Goal: Check status: Check status

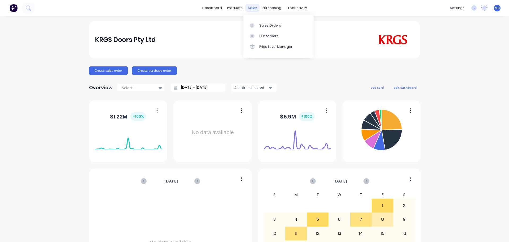
click at [249, 5] on div "sales" at bounding box center [252, 8] width 15 height 8
click at [248, 7] on div "sales" at bounding box center [252, 8] width 15 height 8
click at [259, 26] on link "Sales Orders" at bounding box center [279, 25] width 70 height 11
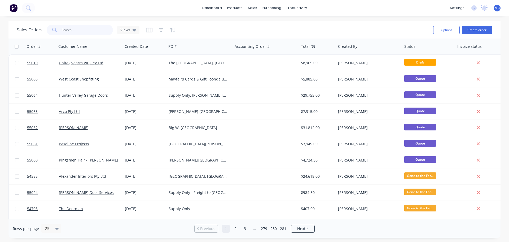
drag, startPoint x: 76, startPoint y: 33, endPoint x: 0, endPoint y: 0, distance: 83.0
click at [0, 20] on div "dashboard products sales purchasing productivity dashboard products Product Cat…" at bounding box center [254, 121] width 509 height 242
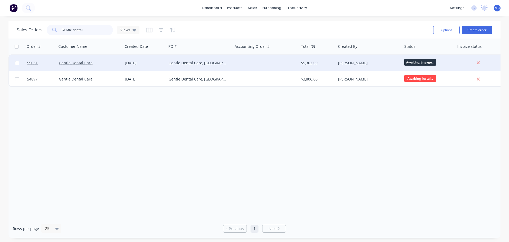
type input "Gentle dental"
click at [357, 62] on div "[PERSON_NAME]" at bounding box center [367, 62] width 59 height 5
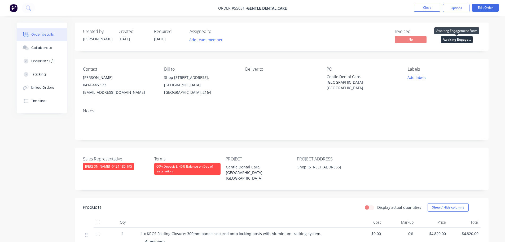
click at [453, 41] on span "Awaiting Engage..." at bounding box center [457, 39] width 32 height 7
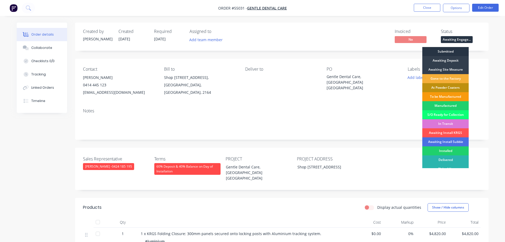
click at [445, 52] on div "Submitted" at bounding box center [446, 51] width 46 height 9
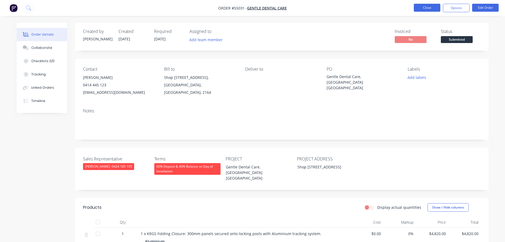
click at [428, 5] on button "Close" at bounding box center [427, 8] width 27 height 8
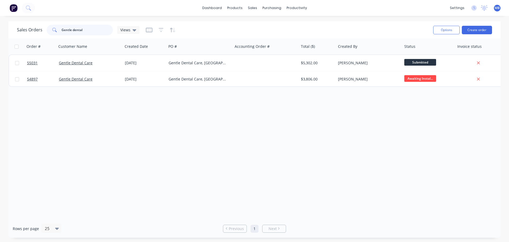
drag, startPoint x: 80, startPoint y: 29, endPoint x: 16, endPoint y: 3, distance: 68.5
click at [26, 22] on div "Sales Orders Gentle dental Views Options Create order" at bounding box center [254, 29] width 492 height 17
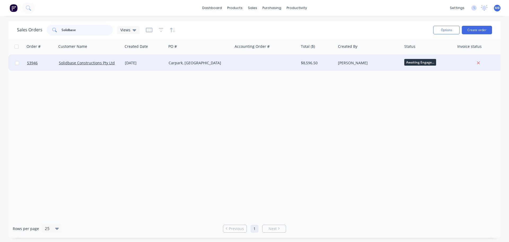
type input "Solidbase"
click at [325, 59] on div "$8,596.50" at bounding box center [317, 63] width 37 height 16
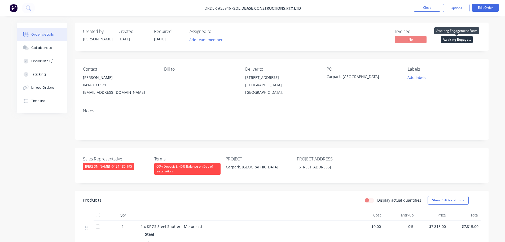
click at [452, 41] on span "Awaiting Engage..." at bounding box center [457, 39] width 32 height 7
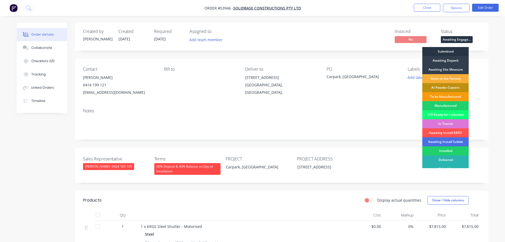
click at [446, 50] on div "Submitted" at bounding box center [446, 51] width 46 height 9
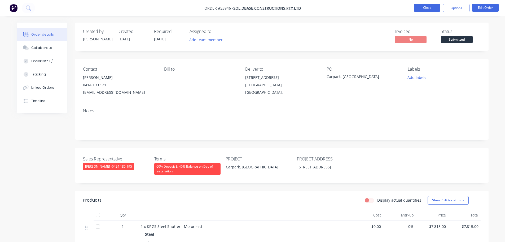
click at [425, 7] on button "Close" at bounding box center [427, 8] width 27 height 8
